Goal: Task Accomplishment & Management: Use online tool/utility

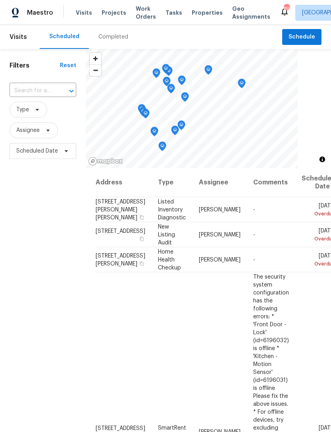
click at [137, 15] on span "Work Orders" at bounding box center [146, 13] width 20 height 16
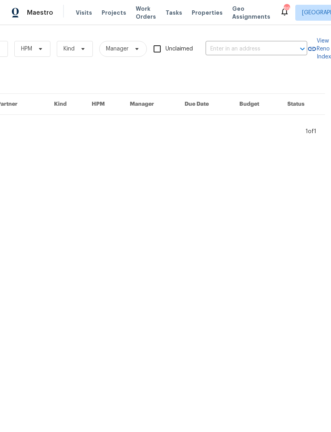
scroll to position [0, 131]
click at [238, 47] on input "text" at bounding box center [245, 49] width 79 height 12
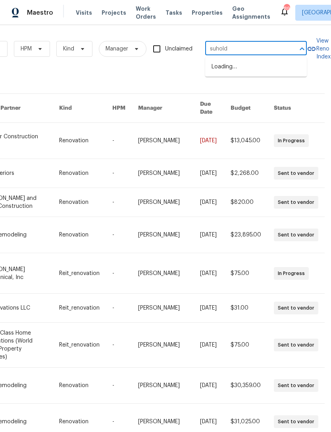
type input "suholde"
click at [267, 74] on li "[STREET_ADDRESS]" at bounding box center [256, 66] width 102 height 13
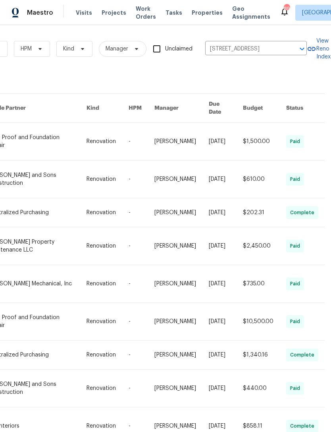
click at [23, 141] on link at bounding box center [37, 141] width 99 height 37
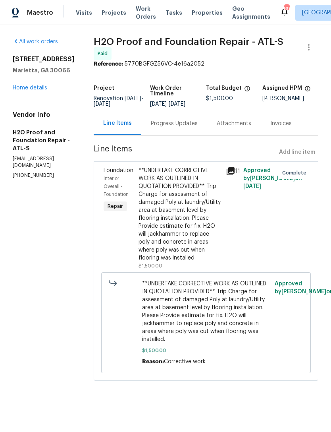
click at [17, 91] on link "Home details" at bounding box center [30, 88] width 35 height 6
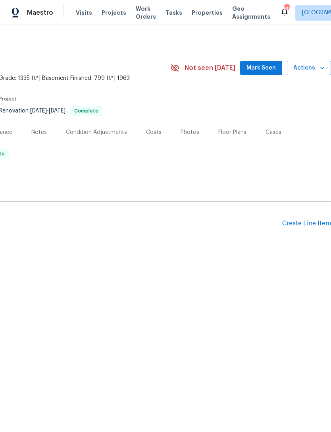
scroll to position [0, 118]
click at [306, 226] on div "Create Line Item" at bounding box center [307, 224] width 49 height 8
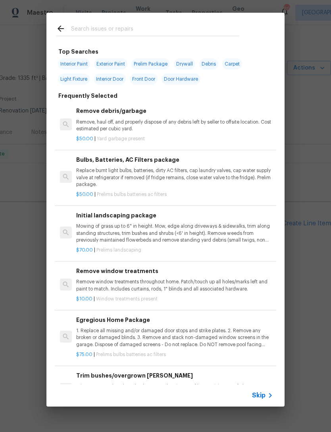
click at [117, 29] on input "text" at bounding box center [155, 30] width 168 height 12
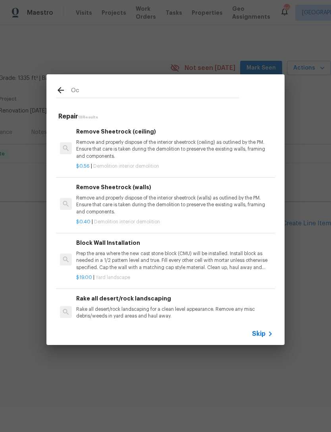
type input "O"
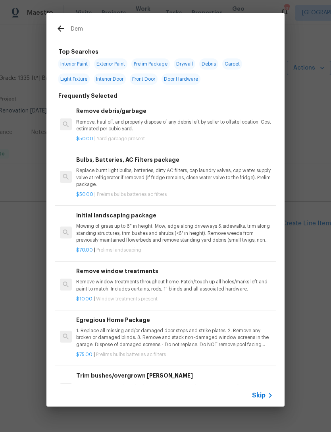
type input "Demo"
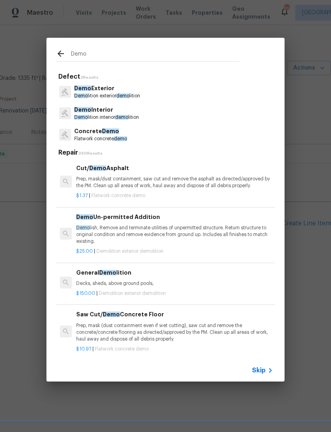
click at [83, 95] on span "Demo" at bounding box center [81, 95] width 14 height 5
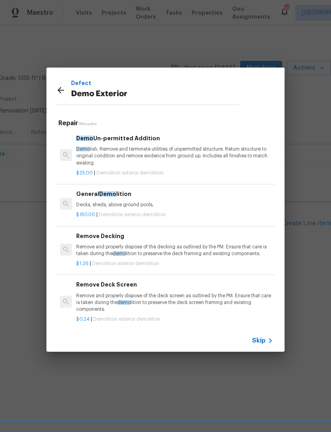
click at [75, 201] on div "General Demo lition Decks, sheds, above ground pools, $150.00 | Demolition exte…" at bounding box center [174, 203] width 199 height 31
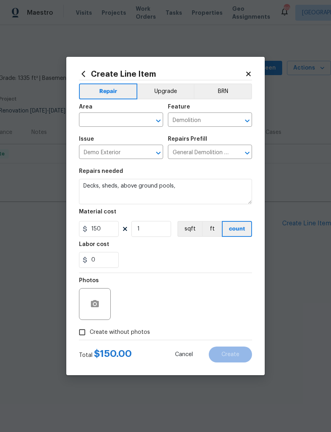
click at [124, 126] on input "text" at bounding box center [110, 120] width 62 height 12
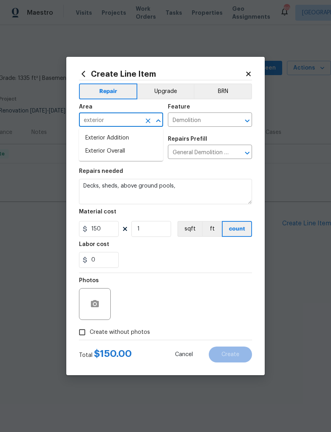
click at [141, 150] on li "Exterior Overall" at bounding box center [121, 151] width 84 height 13
type input "Exterior Overall"
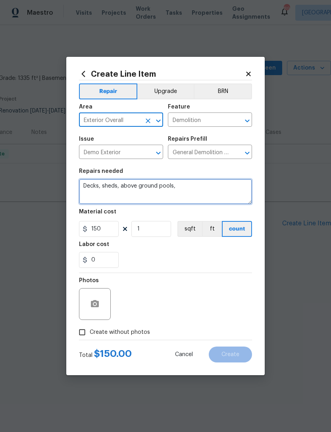
click at [189, 186] on textarea "Decks, sheds, above ground pools," at bounding box center [165, 191] width 173 height 25
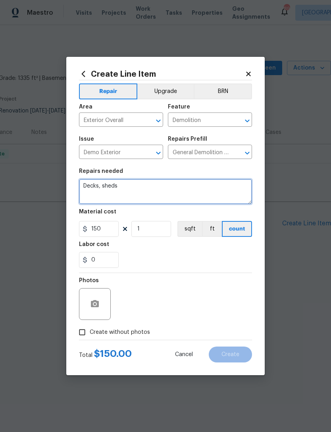
type textarea "Decks,"
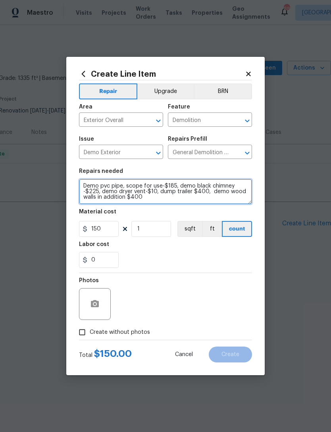
click at [129, 199] on textarea "Demo pvc pipe, scope for use-$185, demo black chimney -$225, demo dryer vent-$1…" at bounding box center [165, 191] width 173 height 25
click at [126, 199] on textarea "Demo pvc pipe, scope for use-$185, demo black chimney -$225, demo dryer vent-$1…" at bounding box center [165, 191] width 173 height 25
click at [124, 199] on textarea "Demo pvc pipe, scope for use-$185, demo black chimney -$225, demo dryer vent-$1…" at bounding box center [165, 191] width 173 height 25
click at [124, 200] on textarea "Demo pvc pipe, scope for use-$185, demo black chimney -$225, demo dryer vent-$1…" at bounding box center [165, 191] width 173 height 25
click at [127, 198] on textarea "Demo pvc pipe, scope for use-$185, demo black chimney -$225, demo dryer vent-$1…" at bounding box center [165, 191] width 173 height 25
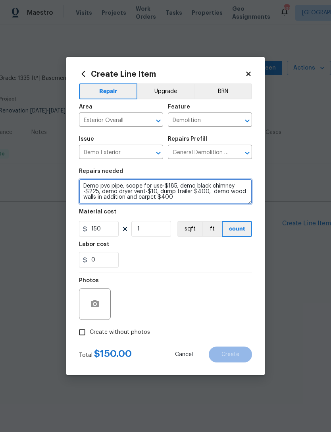
click at [183, 199] on textarea "Demo pvc pipe, scope for use-$185, demo black chimney -$225, demo dryer vent-$1…" at bounding box center [165, 191] width 173 height 25
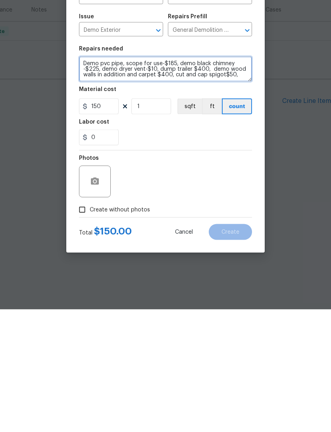
type textarea "Demo pvc pipe, scope for use-$185, demo black chimney -$225, demo dryer vent-$1…"
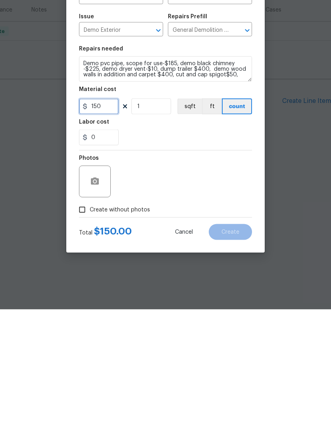
click at [118, 221] on input "150" at bounding box center [99, 229] width 40 height 16
type input "1270"
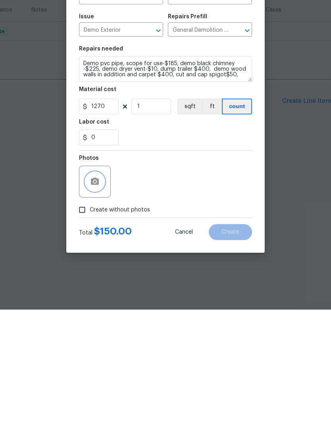
click at [101, 294] on button "button" at bounding box center [94, 303] width 19 height 19
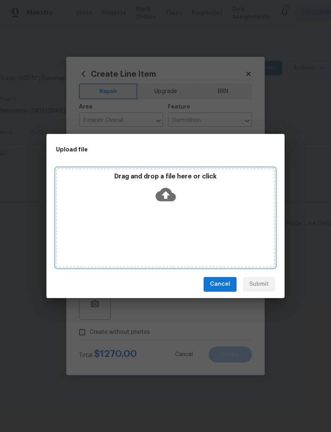
click at [242, 212] on div "Drag and drop a file here or click" at bounding box center [165, 217] width 219 height 99
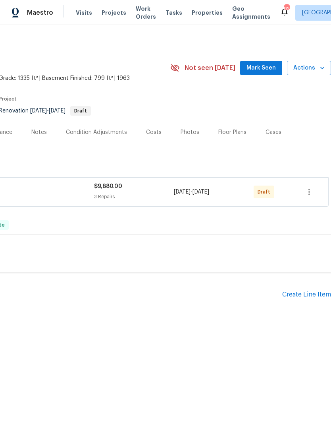
scroll to position [0, 118]
click at [313, 192] on icon "button" at bounding box center [310, 192] width 10 height 10
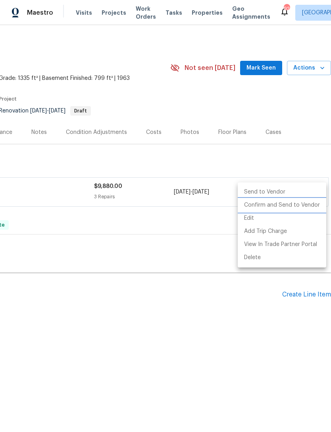
click at [307, 204] on li "Confirm and Send to Vendor" at bounding box center [282, 205] width 89 height 13
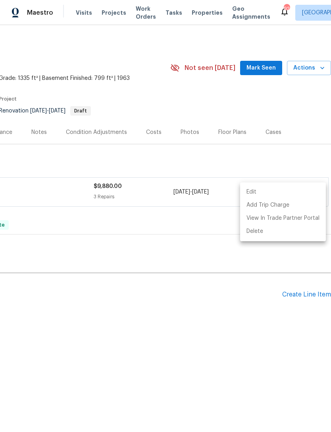
click at [153, 315] on div at bounding box center [165, 216] width 331 height 432
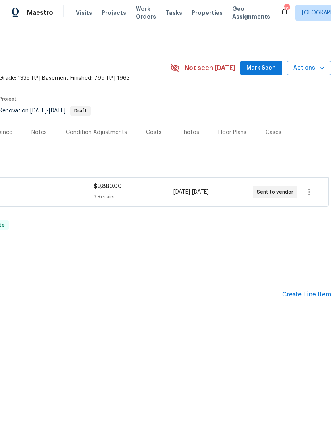
click at [209, 325] on div "Back to all projects [STREET_ADDRESS] 3 Beds | 2 1/2 Baths | Total: 2134 ft² | …" at bounding box center [106, 181] width 449 height 293
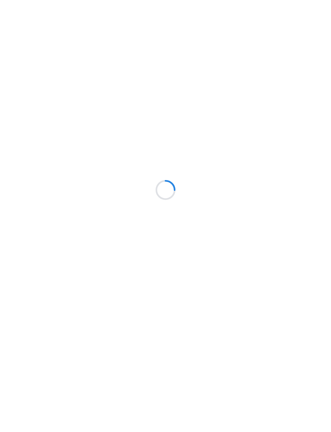
scroll to position [1, 0]
